Goal: Task Accomplishment & Management: Complete application form

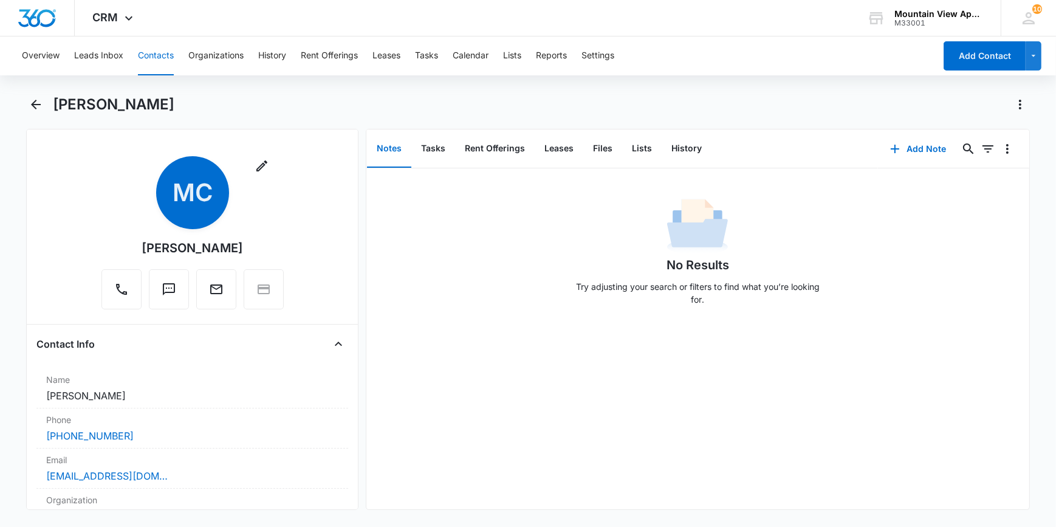
scroll to position [246, 0]
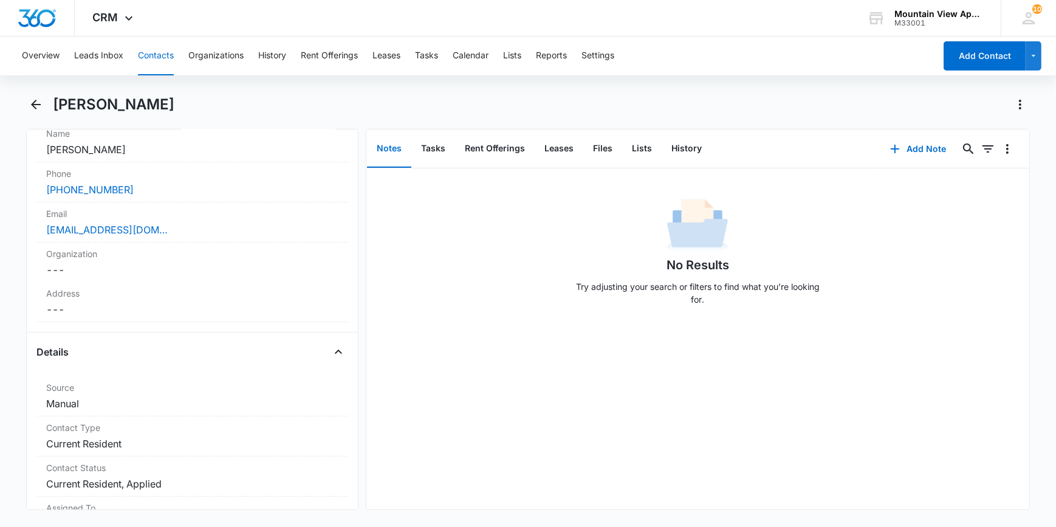
click at [158, 53] on button "Contacts" at bounding box center [156, 55] width 36 height 39
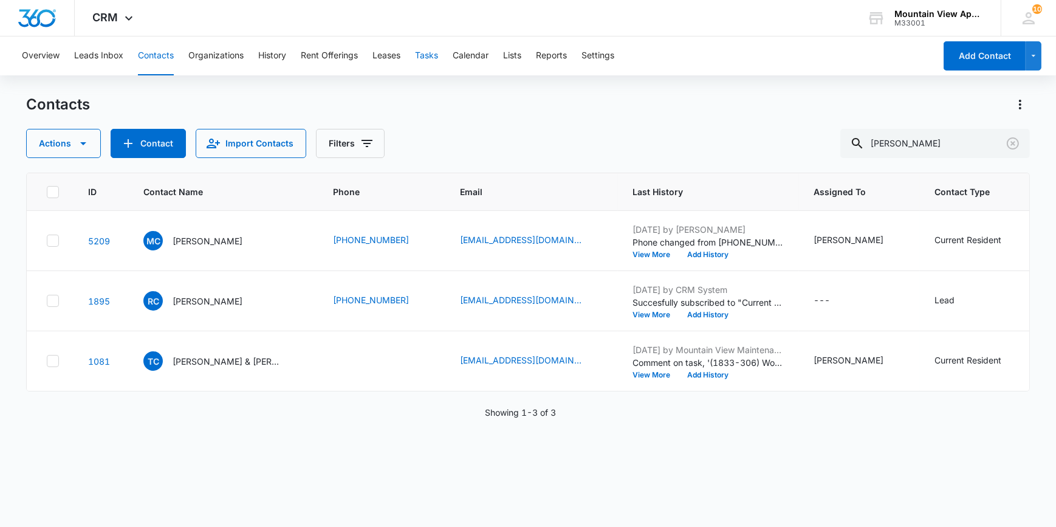
click at [430, 55] on button "Tasks" at bounding box center [426, 55] width 23 height 39
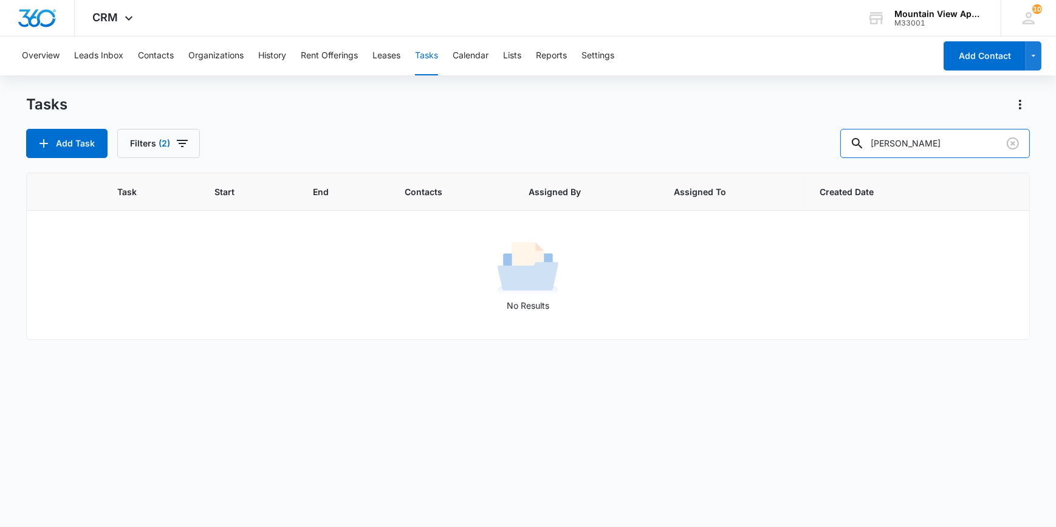
drag, startPoint x: 925, startPoint y: 142, endPoint x: 846, endPoint y: 153, distance: 80.3
click at [846, 152] on div "Add Task Filters (2) [PERSON_NAME]" at bounding box center [527, 143] width 1003 height 29
type input "1861-202"
click at [58, 135] on button "Add Task" at bounding box center [66, 143] width 81 height 29
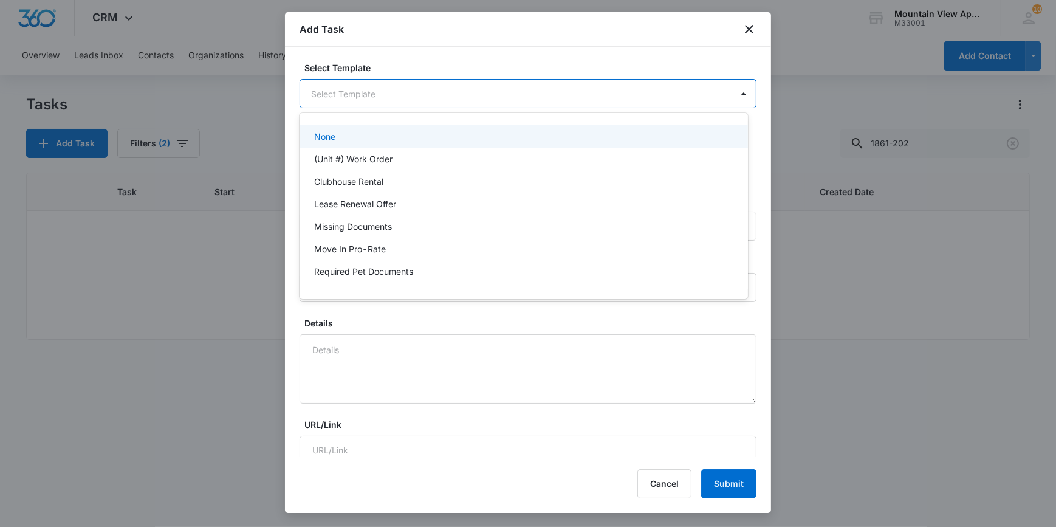
click at [341, 87] on body "CRM Apps Reputation Websites Forms CRM Email Social Content Ads Intelligence Fi…" at bounding box center [528, 263] width 1056 height 527
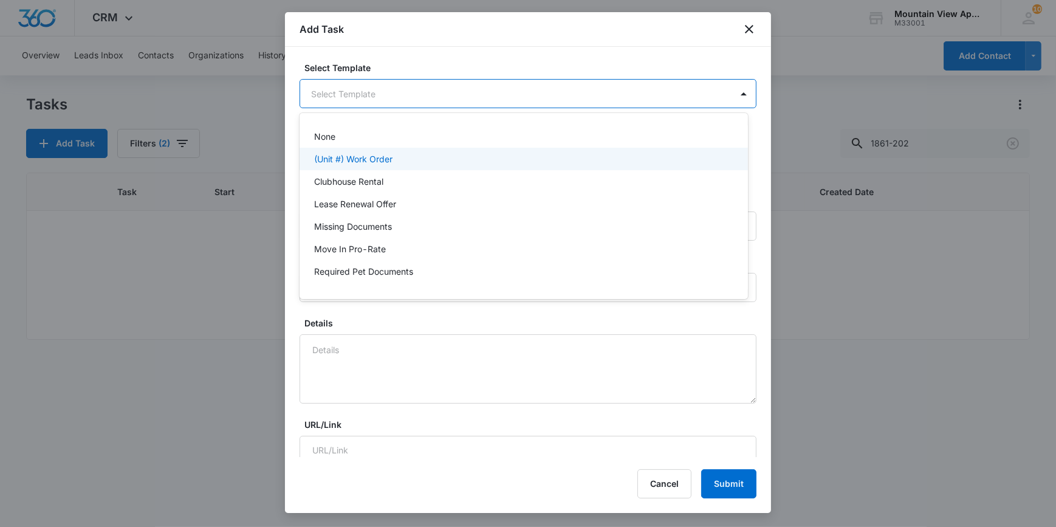
click at [354, 160] on p "(Unit #) Work Order" at bounding box center [353, 159] width 78 height 13
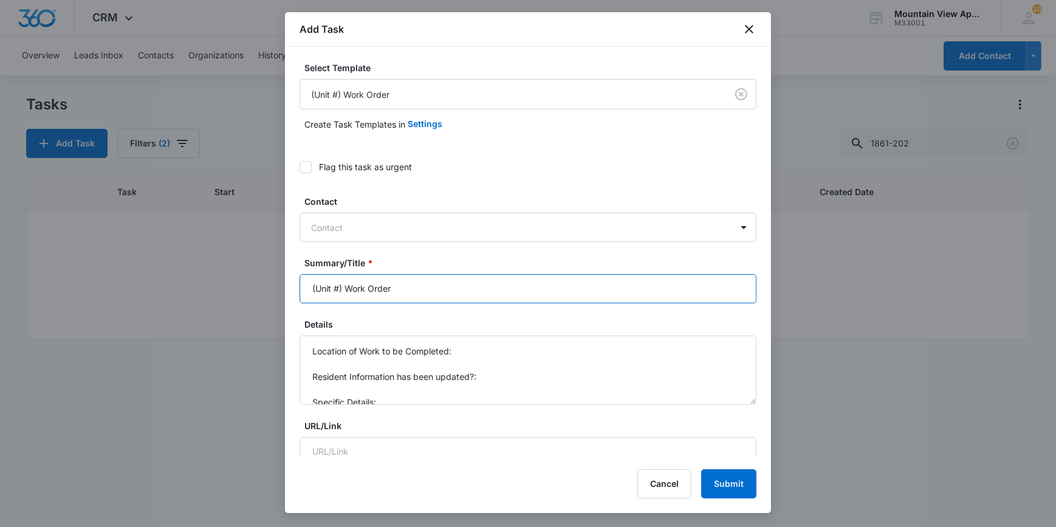
click at [315, 294] on input "(Unit #) Work Order" at bounding box center [528, 288] width 457 height 29
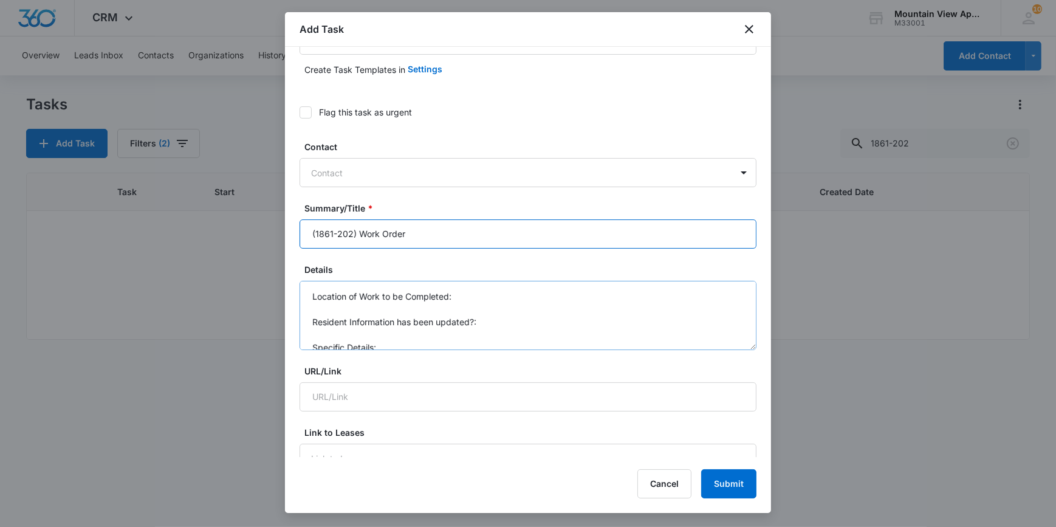
type input "(1861-202) Work Order"
click at [477, 298] on textarea "Location of Work to be Completed: Resident Information has been updated?: Speci…" at bounding box center [528, 315] width 457 height 69
click at [485, 344] on textarea "Location of Work to be Completed: kitchen Resident Information has been updated…" at bounding box center [528, 315] width 457 height 69
click at [498, 330] on textarea "Location of Work to be Completed: kitchen Resident Information has been updated…" at bounding box center [528, 315] width 457 height 69
click at [722, 309] on textarea "Location of Work to be Completed: kitchen Resident Information has been updated…" at bounding box center [528, 315] width 457 height 69
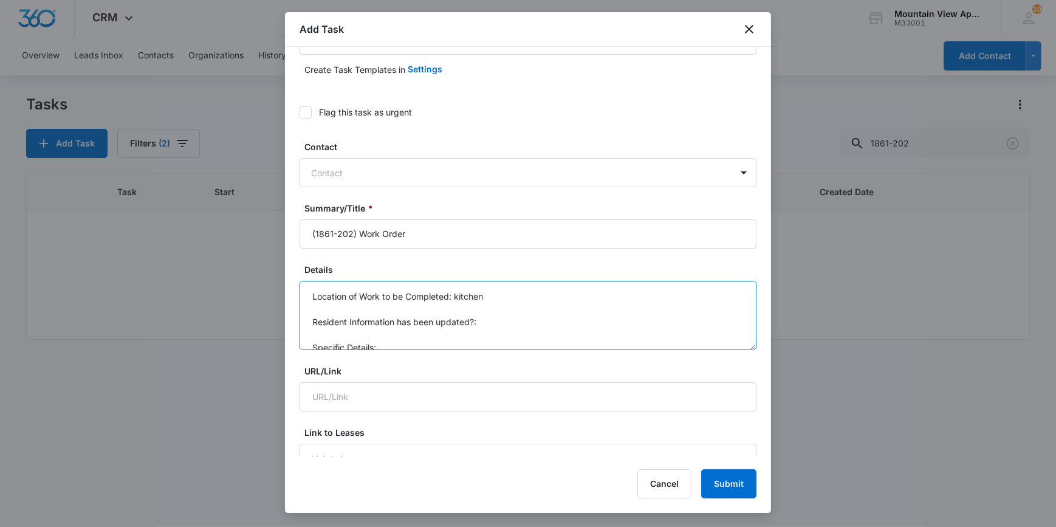
click at [544, 311] on textarea "Location of Work to be Completed: kitchen Resident Information has been updated…" at bounding box center [528, 315] width 457 height 69
click at [492, 335] on textarea "Location of Work to be Completed: kitchen Resident Information has been updated…" at bounding box center [528, 315] width 457 height 69
click at [504, 311] on textarea "Location of Work to be Completed: kitchen Resident Information has been updated…" at bounding box center [528, 315] width 457 height 69
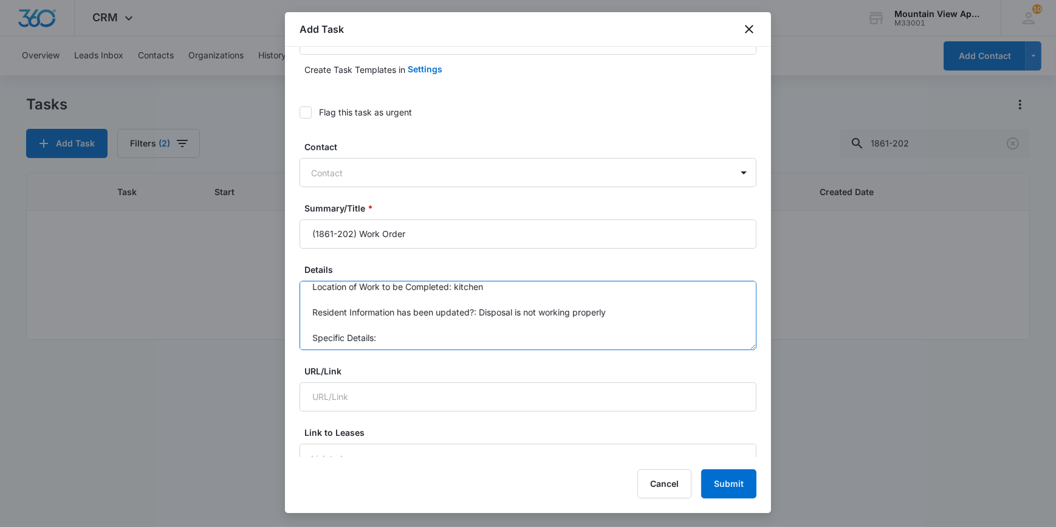
scroll to position [12, 0]
click at [388, 329] on textarea "Location of Work to be Completed: kitchen Resident Information has been updated…" at bounding box center [528, 315] width 457 height 69
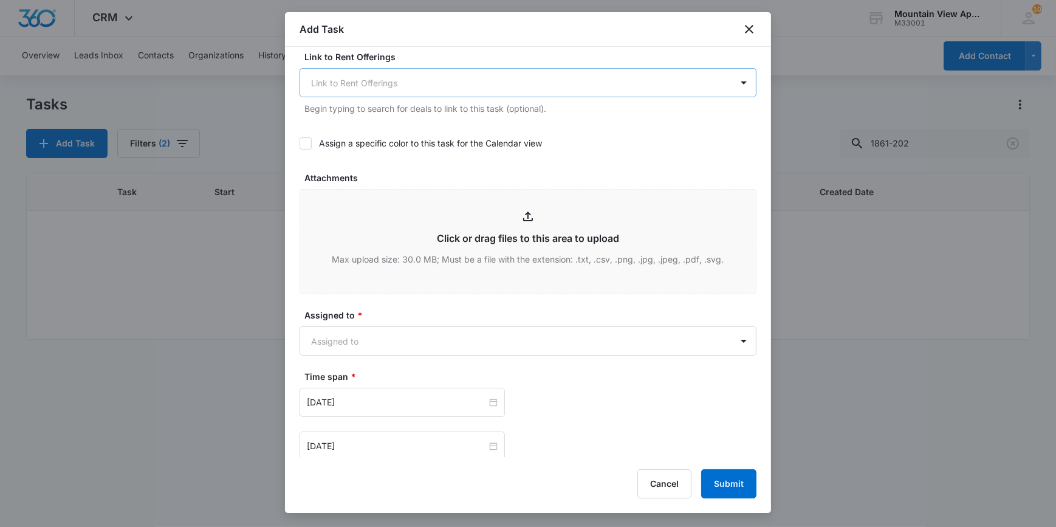
scroll to position [552, 0]
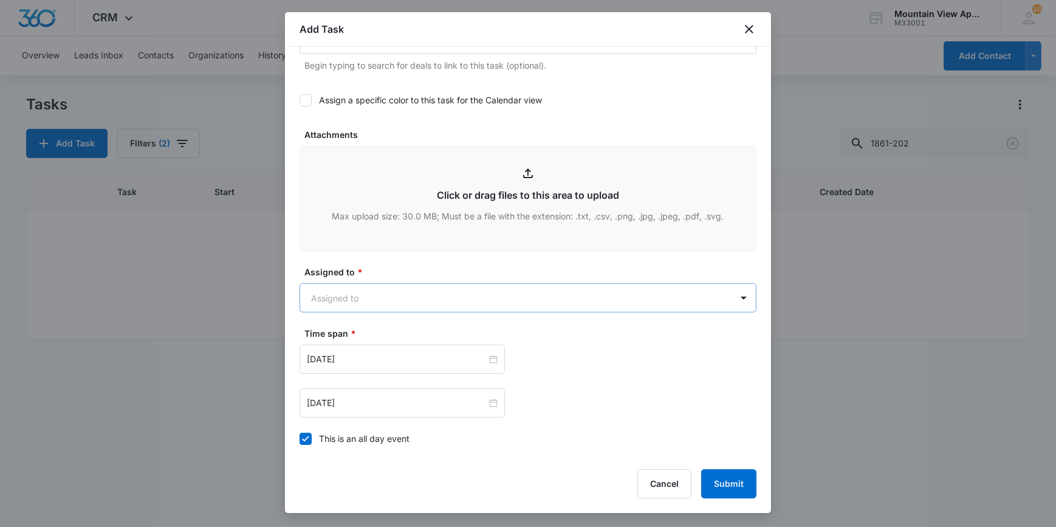
type textarea "Location of Work to be Completed: kitchen Resident Information has been updated…"
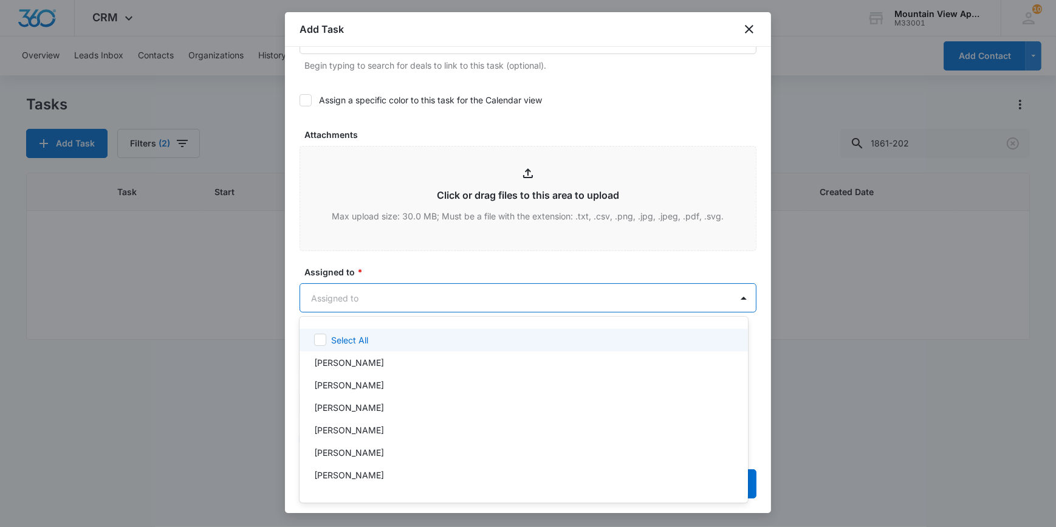
click at [359, 300] on body "CRM Apps Reputation Websites Forms CRM Email Social Content Ads Intelligence Fi…" at bounding box center [528, 263] width 1056 height 527
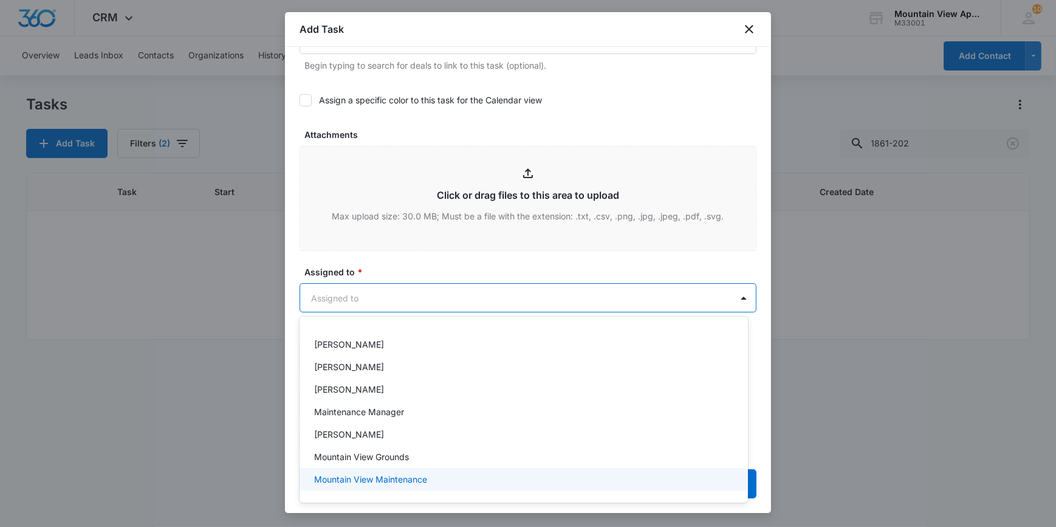
scroll to position [266, 0]
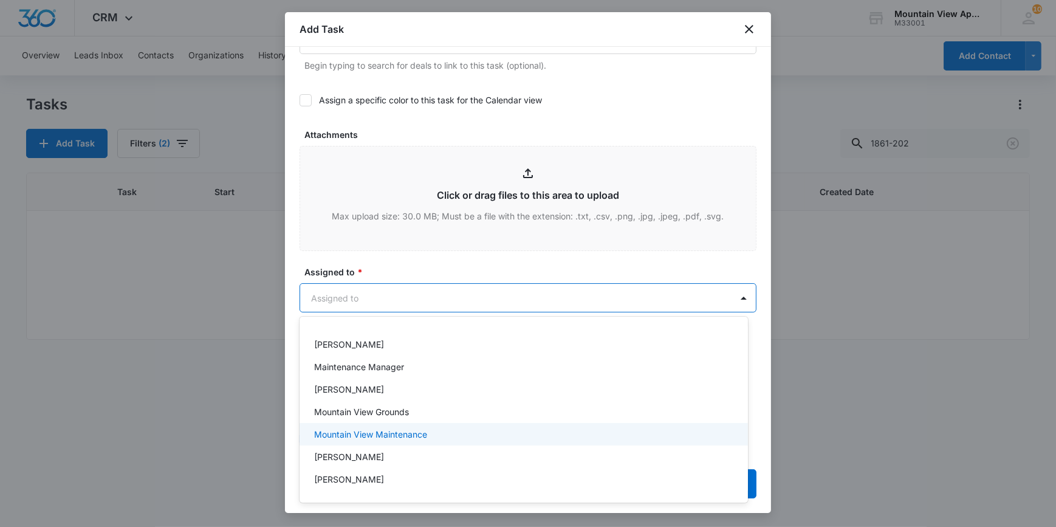
click at [464, 441] on div "Mountain View Maintenance" at bounding box center [524, 434] width 448 height 22
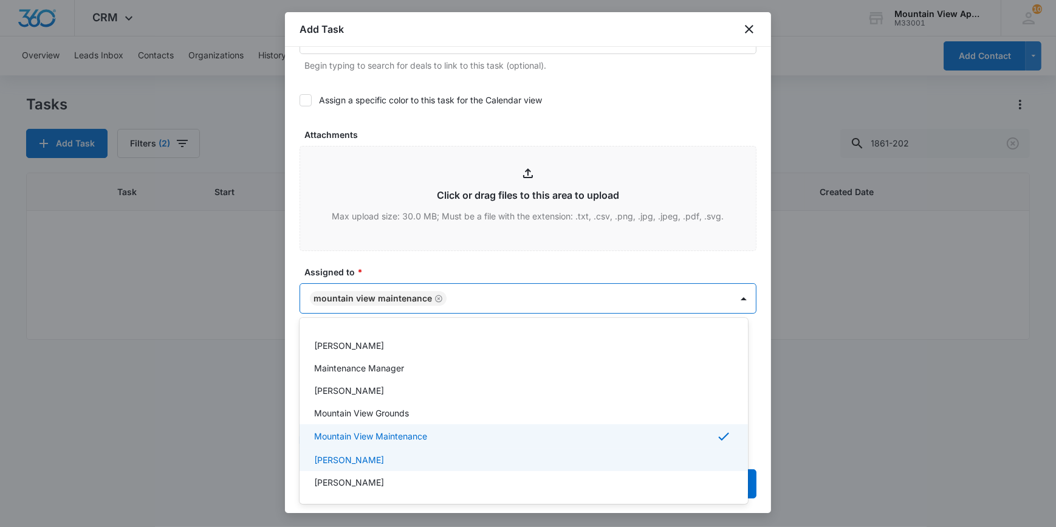
scroll to position [267, 0]
click at [291, 446] on div at bounding box center [528, 263] width 1056 height 527
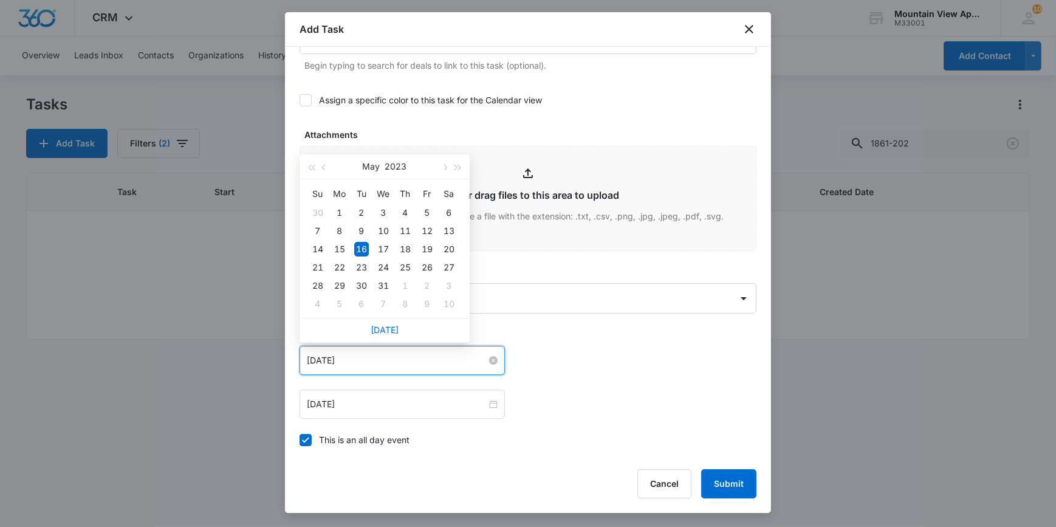
click at [351, 362] on input "[DATE]" at bounding box center [397, 360] width 180 height 13
click at [399, 332] on div "[DATE]" at bounding box center [385, 330] width 170 height 24
click at [393, 329] on link "[DATE]" at bounding box center [385, 329] width 28 height 10
type input "[DATE]"
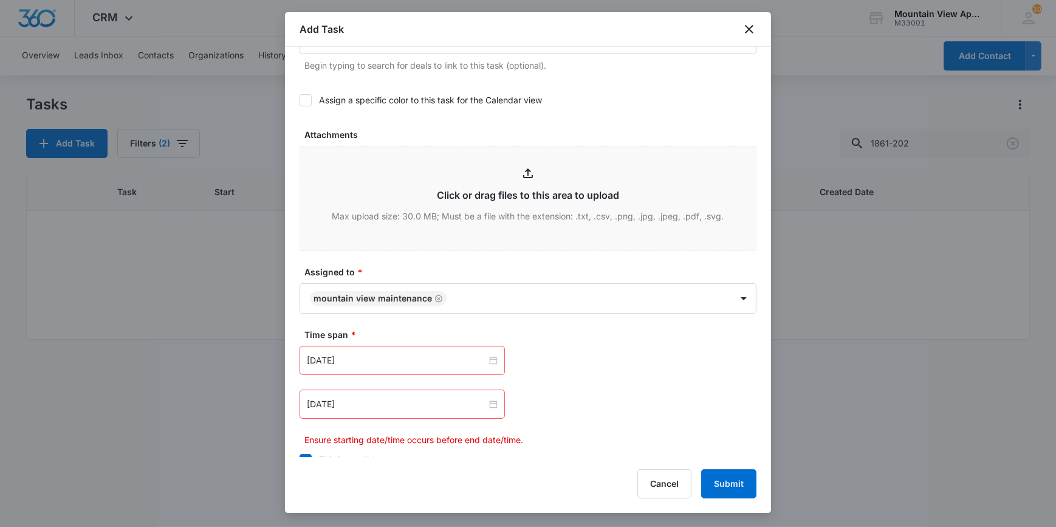
click at [383, 395] on div "[DATE]" at bounding box center [402, 403] width 205 height 29
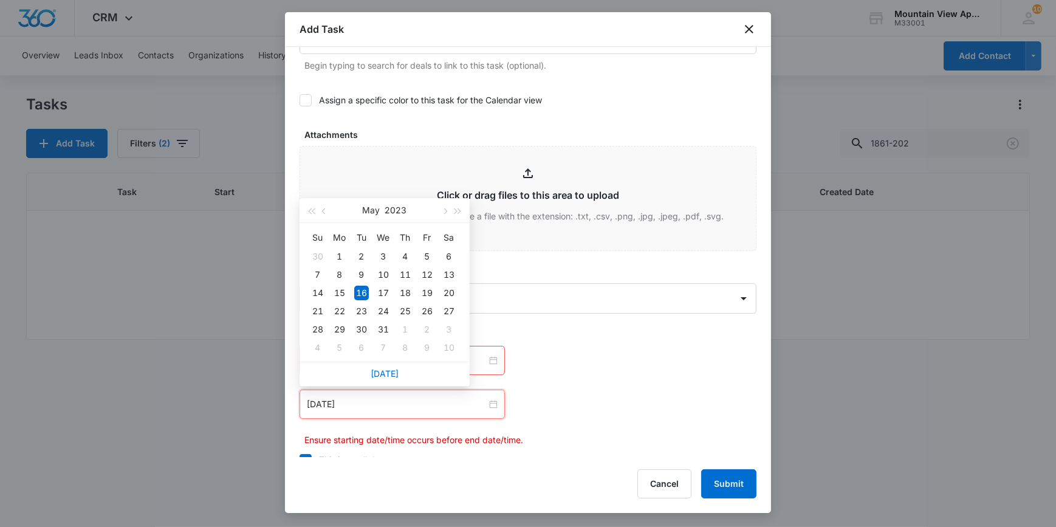
click at [384, 380] on div "[DATE]" at bounding box center [385, 374] width 170 height 24
click at [383, 378] on link "[DATE]" at bounding box center [385, 373] width 28 height 10
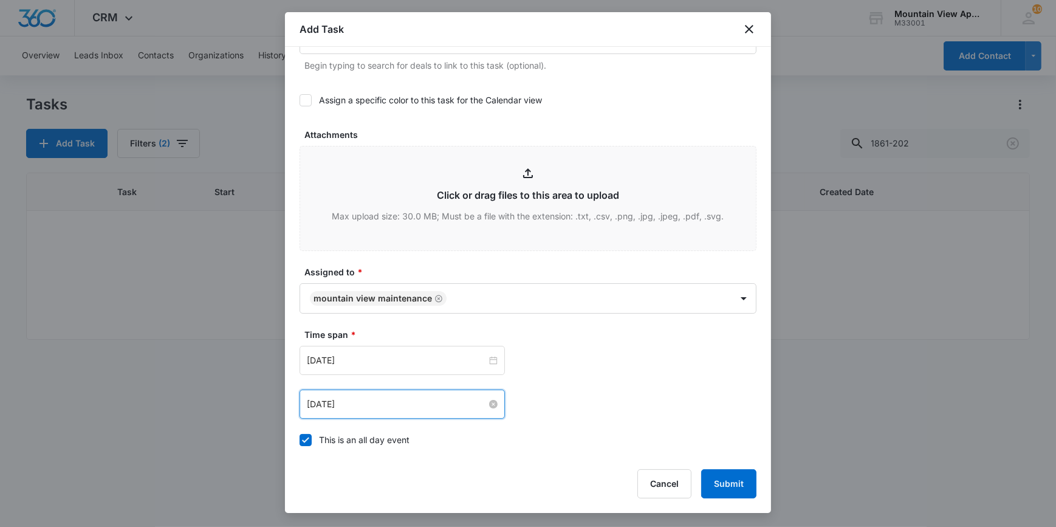
click at [386, 399] on input "[DATE]" at bounding box center [397, 403] width 180 height 13
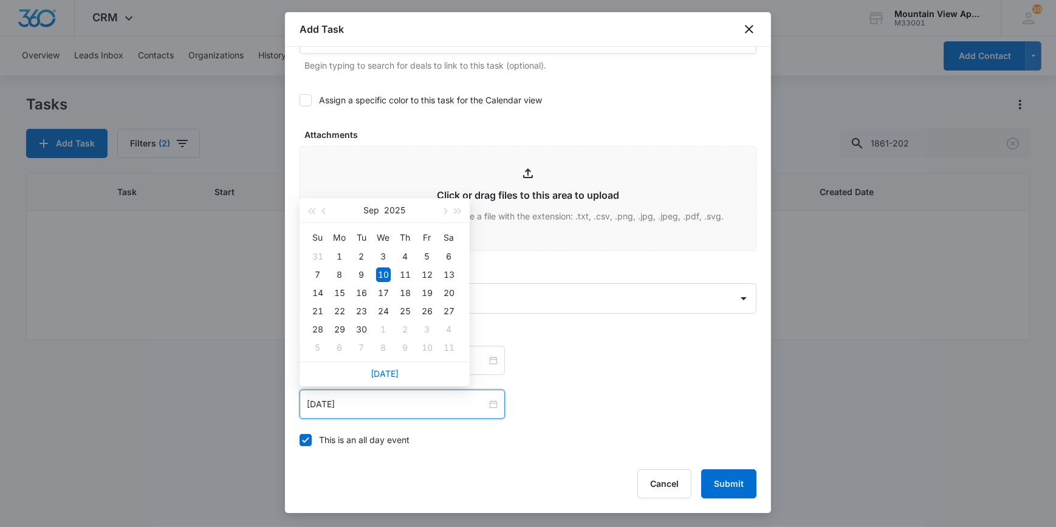
click at [467, 447] on div "Time span * [DATE] [DATE] Su Mo Tu We Th Fr Sa 31 1 2 3 4 5 6 7 8 9 10 11 12 13…" at bounding box center [528, 390] width 457 height 125
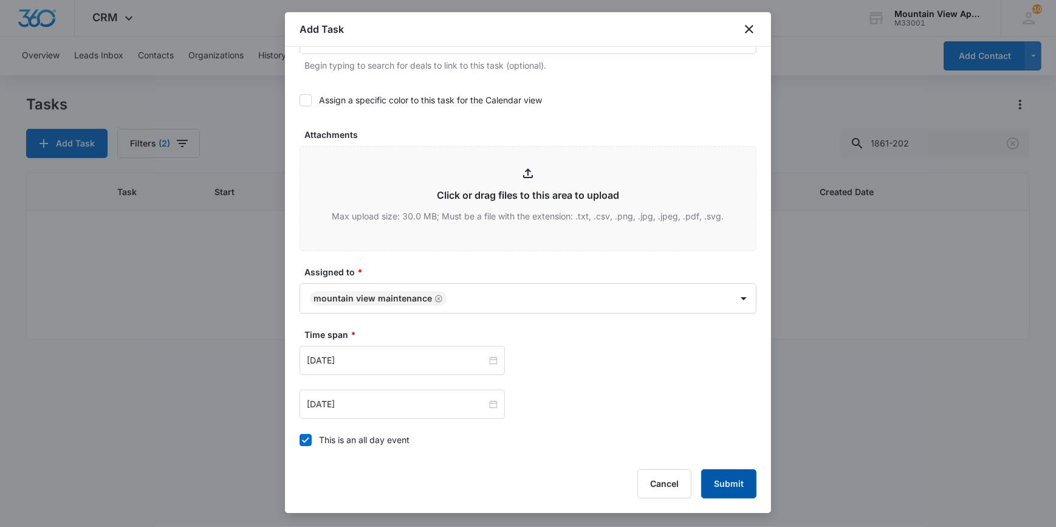
click at [730, 485] on button "Submit" at bounding box center [728, 483] width 55 height 29
click at [347, 396] on div "[DATE]" at bounding box center [402, 403] width 205 height 29
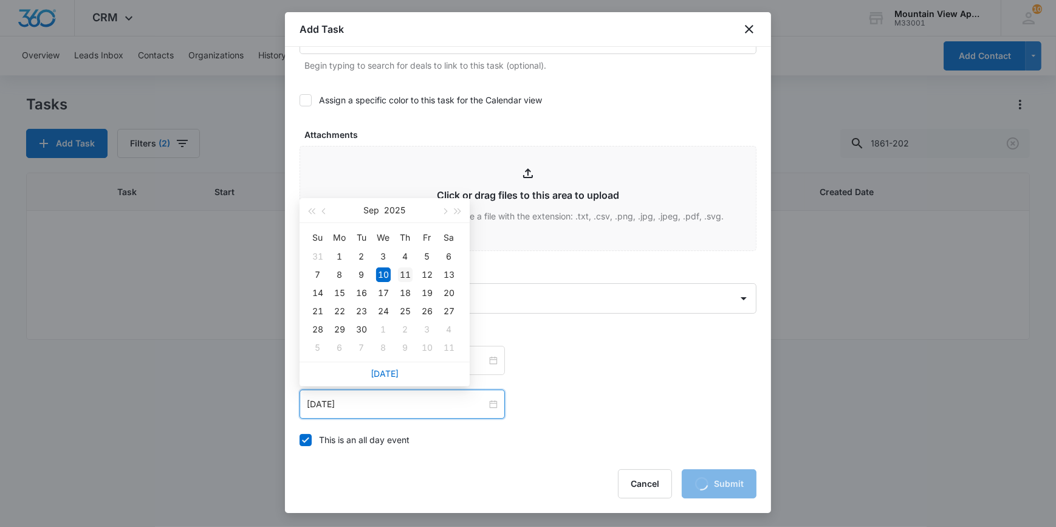
type input "[DATE]"
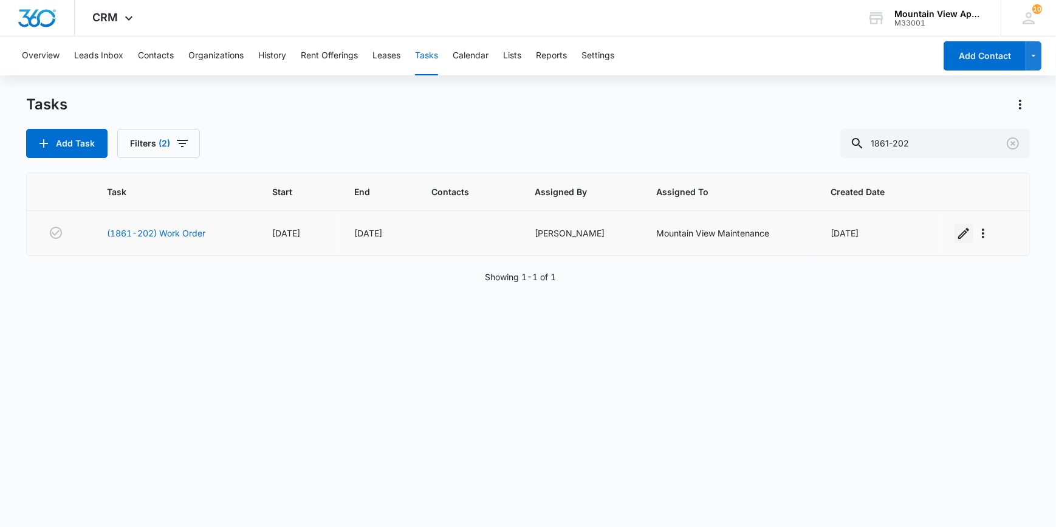
click at [956, 231] on icon "button" at bounding box center [963, 233] width 15 height 15
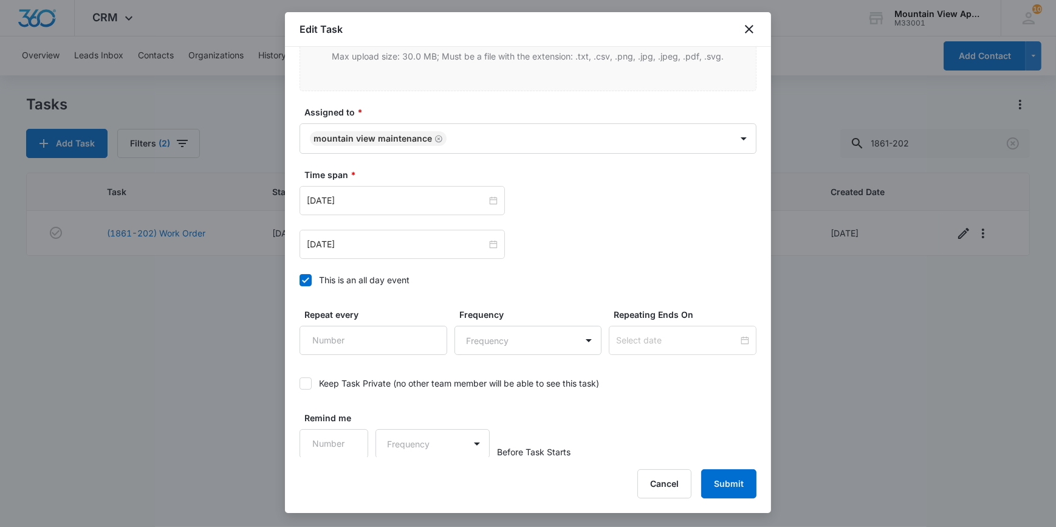
scroll to position [621, 0]
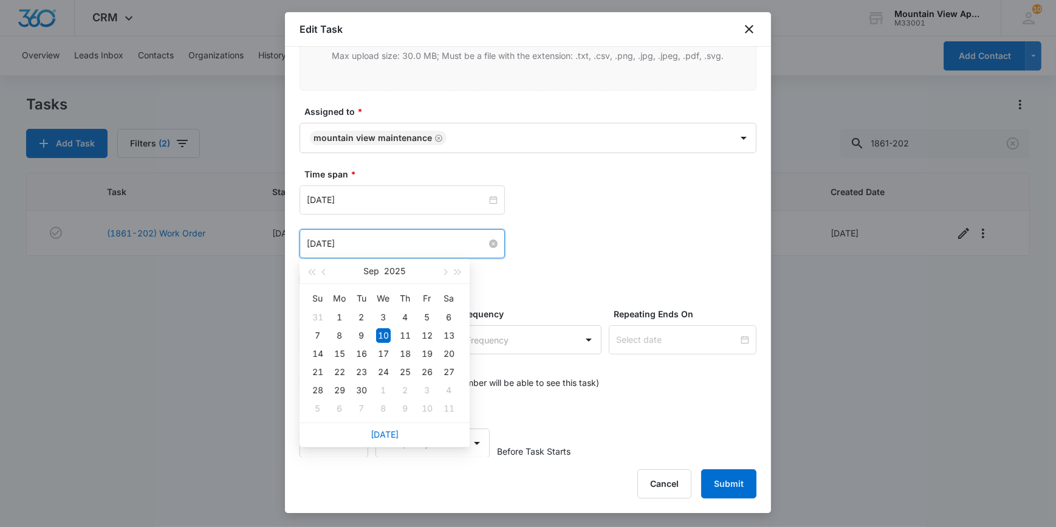
click at [336, 245] on input "[DATE]" at bounding box center [397, 243] width 180 height 13
type input "[DATE]"
click at [432, 335] on div "12" at bounding box center [427, 335] width 15 height 15
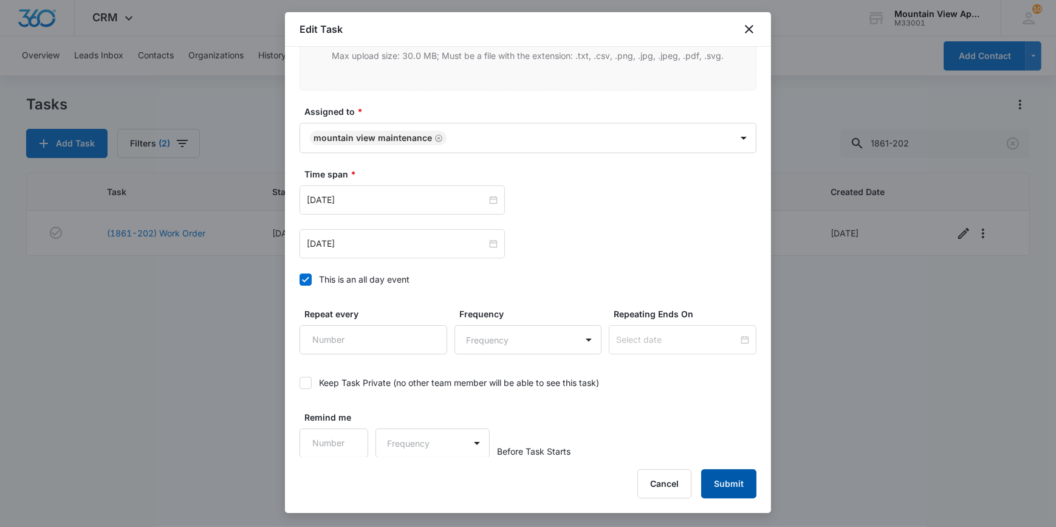
click at [748, 474] on button "Submit" at bounding box center [728, 483] width 55 height 29
